Goal: Task Accomplishment & Management: Complete application form

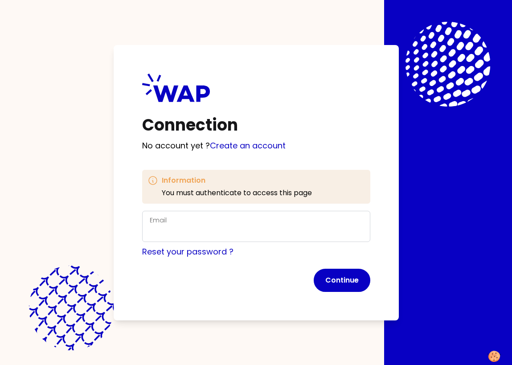
scroll to position [3, 0]
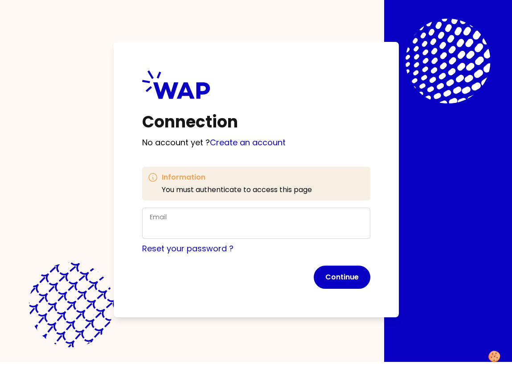
click at [346, 276] on button "Continue" at bounding box center [342, 277] width 57 height 23
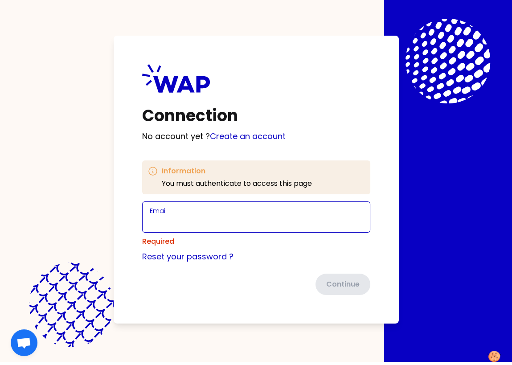
click at [178, 220] on input "Email" at bounding box center [256, 222] width 213 height 12
type input "[EMAIL_ADDRESS][DOMAIN_NAME]"
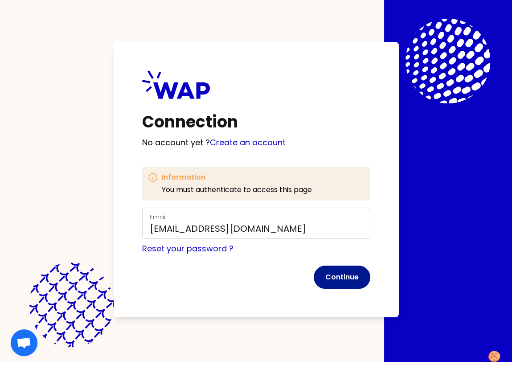
click at [344, 276] on button "Continue" at bounding box center [342, 277] width 57 height 23
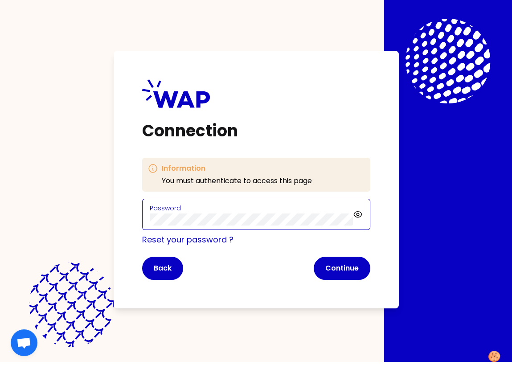
click button "Continue" at bounding box center [342, 268] width 57 height 23
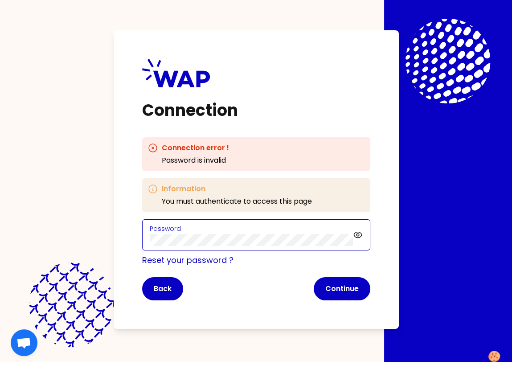
click at [55, 225] on div "Connection Connection error ! Password is invalid Information You must authenti…" at bounding box center [256, 179] width 512 height 365
click button "Continue" at bounding box center [342, 288] width 57 height 23
